Goal: Task Accomplishment & Management: Complete application form

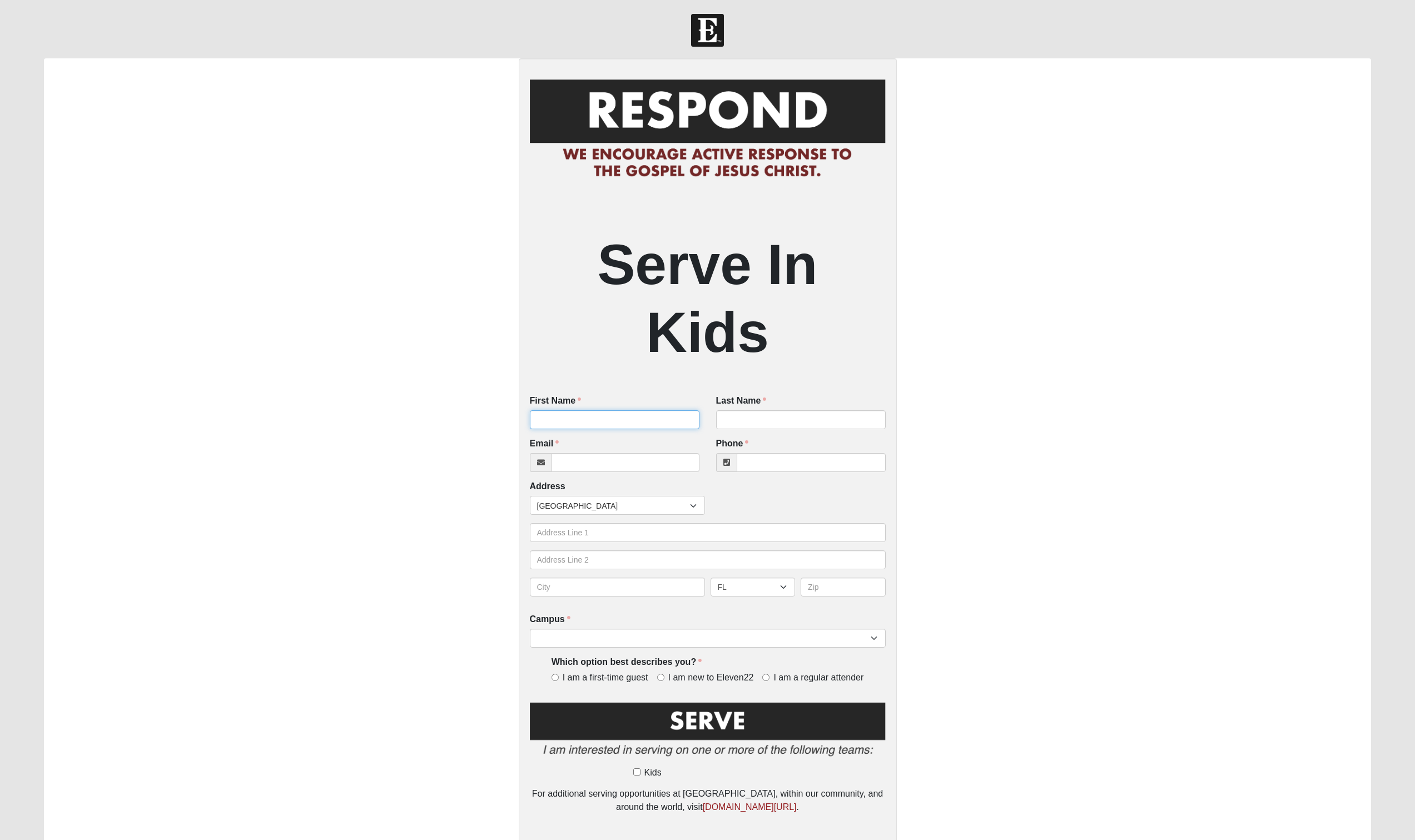
click at [560, 417] on input "First Name" at bounding box center [614, 420] width 169 height 19
type input "P"
